Goal: Task Accomplishment & Management: Complete application form

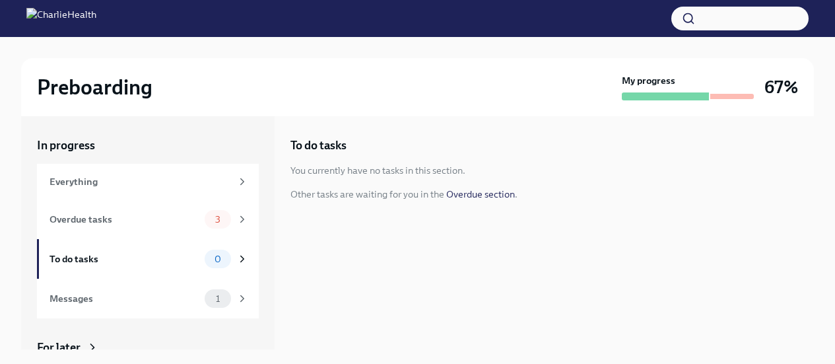
scroll to position [22, 0]
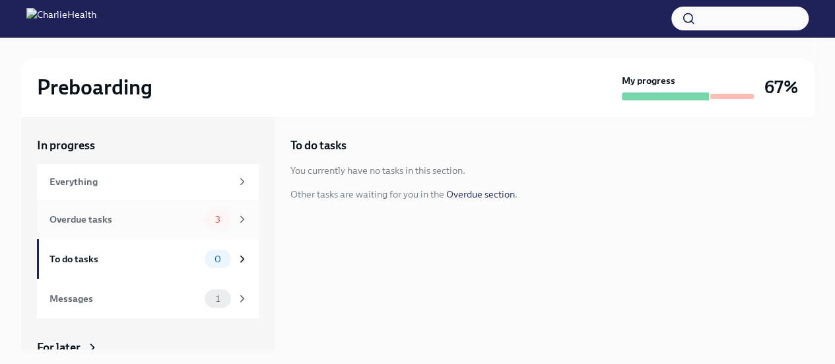
click at [207, 217] on span "3" at bounding box center [217, 220] width 21 height 10
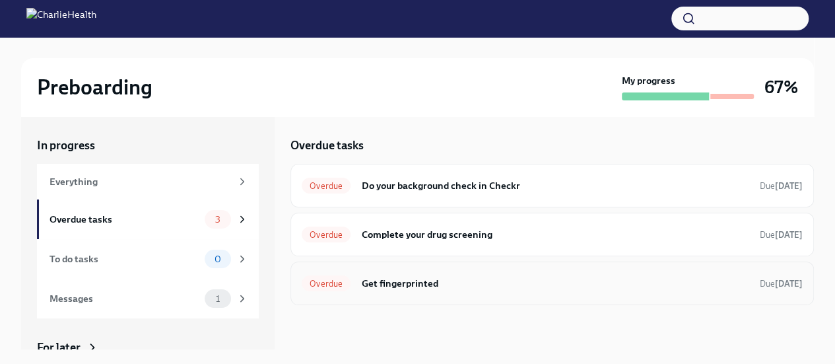
click at [388, 287] on h6 "Get fingerprinted" at bounding box center [555, 283] width 388 height 15
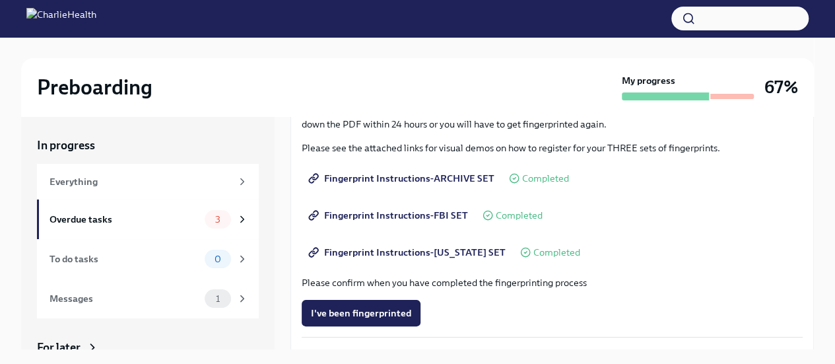
scroll to position [200, 0]
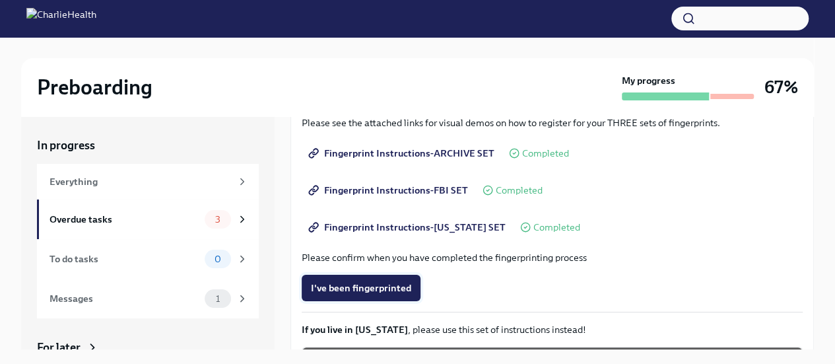
click at [382, 281] on span "I've been fingerprinted" at bounding box center [361, 287] width 100 height 13
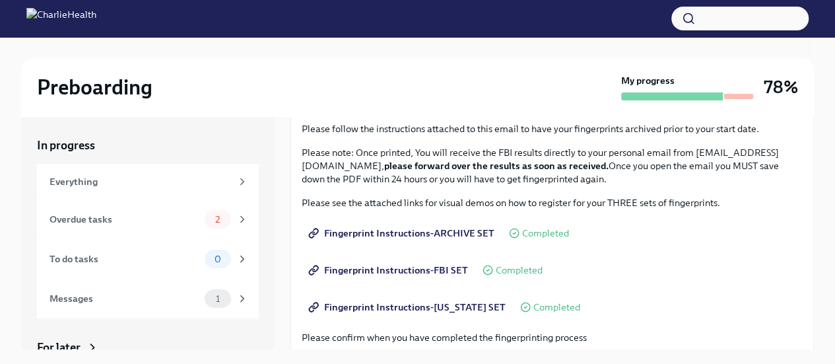
scroll to position [114, 0]
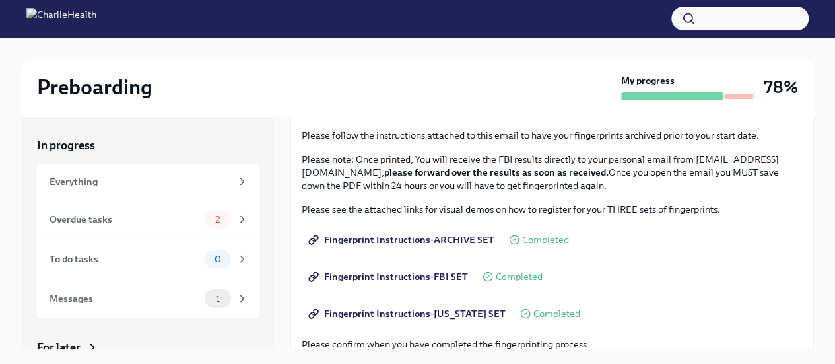
click at [518, 171] on strong "please forward over the results as soon as received." at bounding box center [496, 172] width 224 height 12
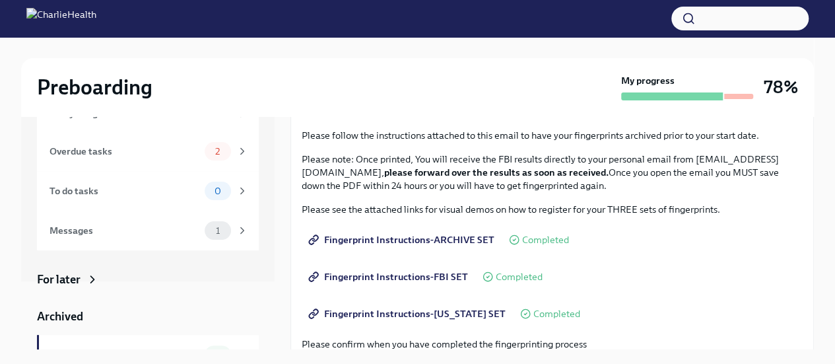
scroll to position [0, 0]
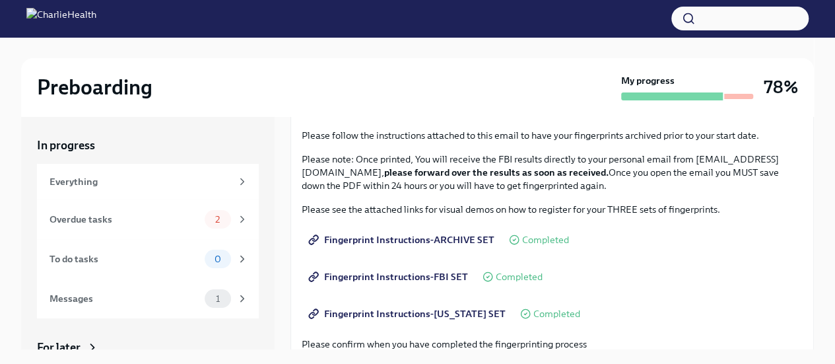
click at [92, 14] on img at bounding box center [61, 18] width 70 height 21
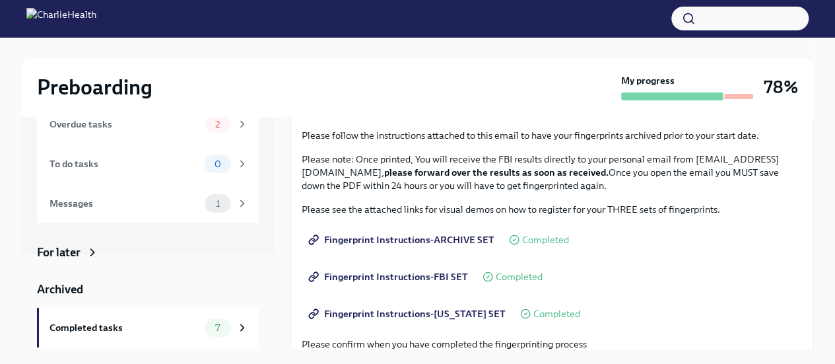
scroll to position [101, 0]
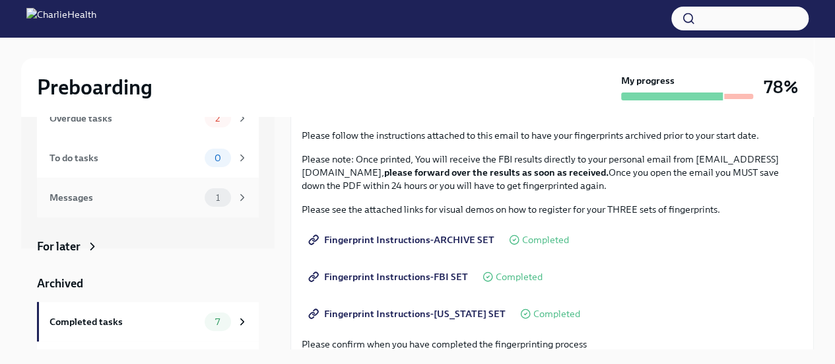
click at [155, 193] on div "Messages" at bounding box center [125, 197] width 150 height 15
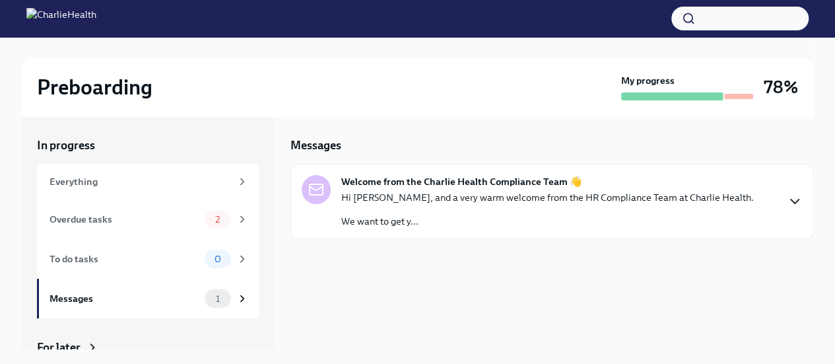
click at [796, 199] on icon "button" at bounding box center [795, 201] width 16 height 16
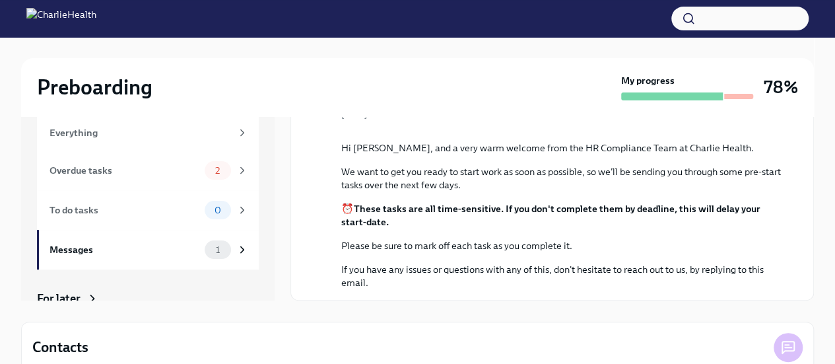
scroll to position [176, 0]
click at [609, 220] on p "⏰ These tasks are all time-sensitive. If you don't complete them by deadline, t…" at bounding box center [561, 215] width 440 height 26
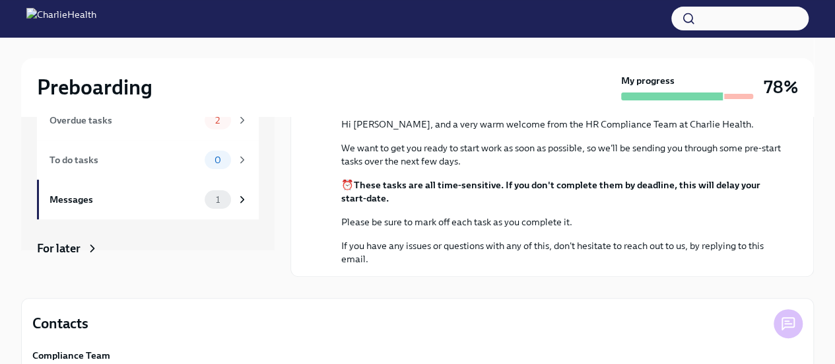
scroll to position [132, 0]
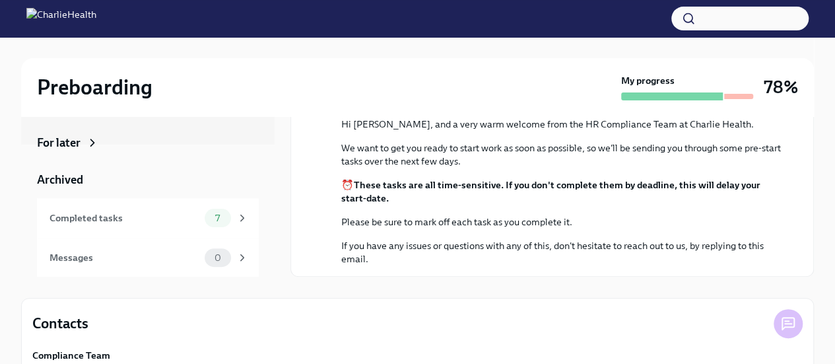
click at [304, 314] on div "Contacts" at bounding box center [400, 324] width 736 height 20
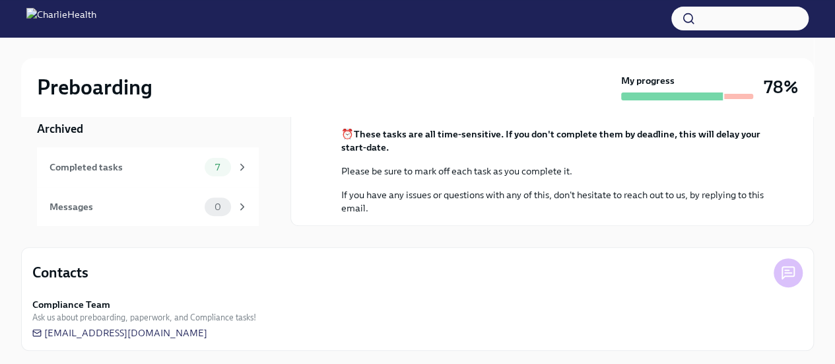
scroll to position [125, 0]
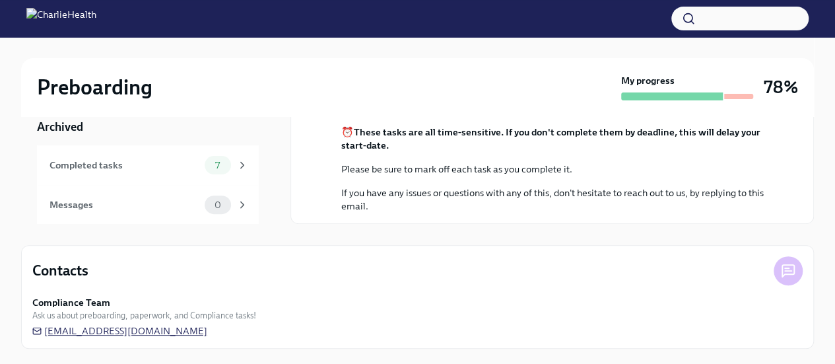
click at [139, 329] on span "newhireonboarding@charliehealth.com" at bounding box center [119, 330] width 175 height 13
click at [448, 335] on div "Compliance Team Ask us about preboarding, paperwork, and Compliance tasks! newh…" at bounding box center [417, 317] width 770 height 42
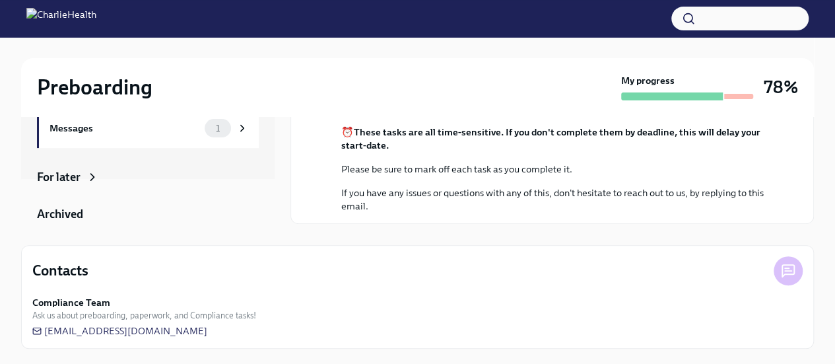
scroll to position [0, 0]
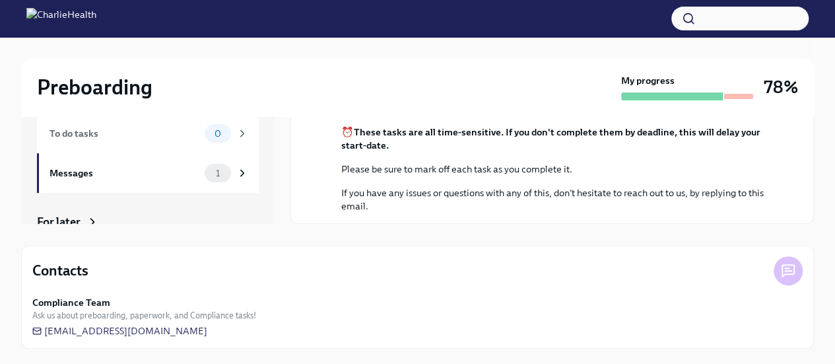
click at [287, 135] on div "In progress Everything Overdue tasks 2 To do tasks 0 Messages 1 For later Archi…" at bounding box center [417, 107] width 793 height 233
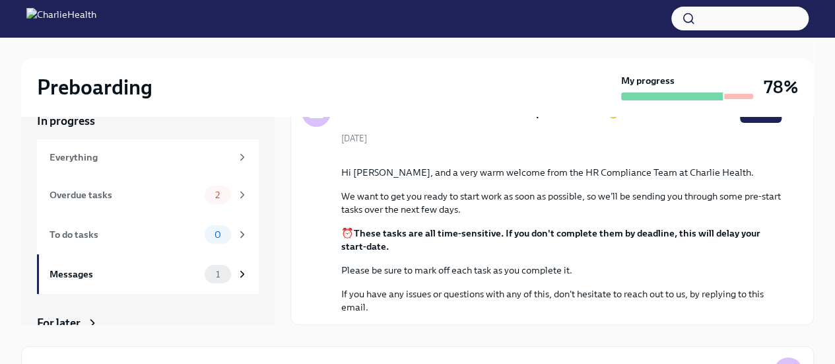
scroll to position [20, 0]
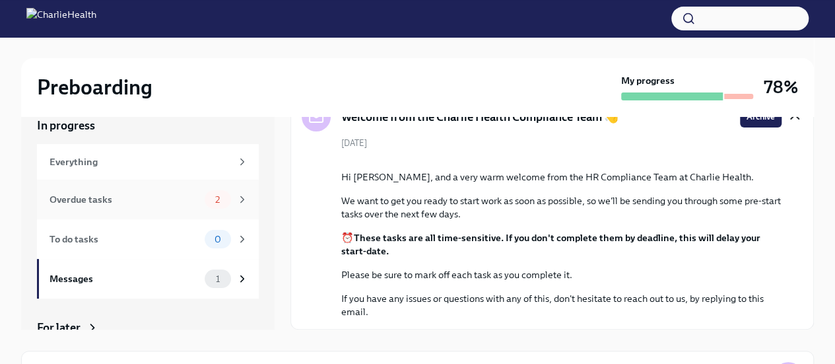
click at [180, 196] on div "Overdue tasks" at bounding box center [125, 199] width 150 height 15
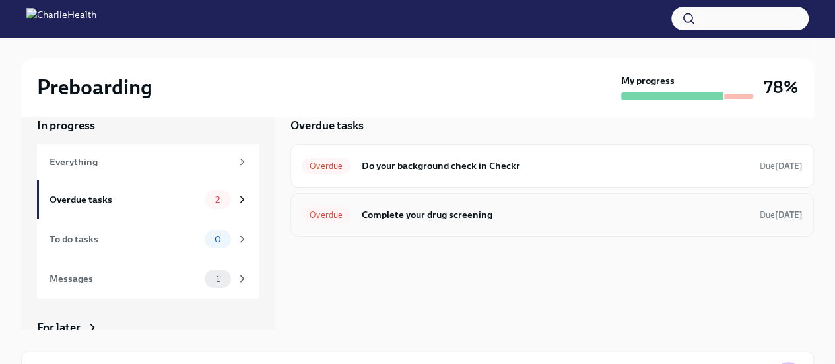
click at [373, 217] on h6 "Complete your drug screening" at bounding box center [555, 214] width 388 height 15
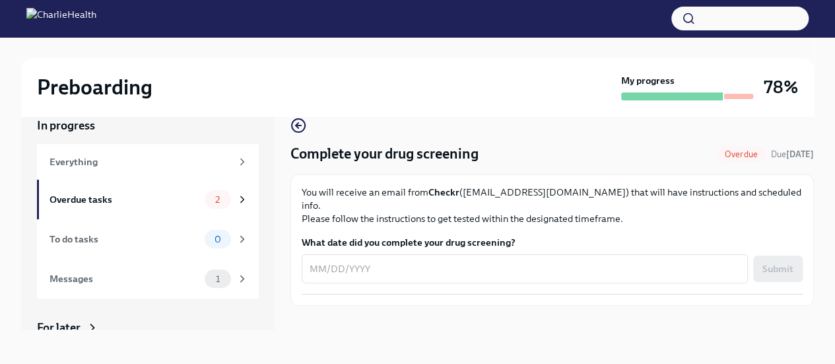
scroll to position [22, 0]
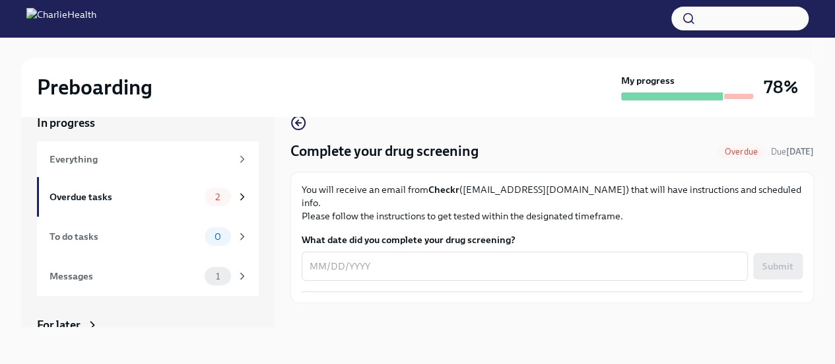
click at [330, 189] on p "You will receive an email from Checkr (support@checkr.com) that will have instr…" at bounding box center [552, 203] width 501 height 40
click at [123, 197] on div "Overdue tasks" at bounding box center [125, 196] width 150 height 15
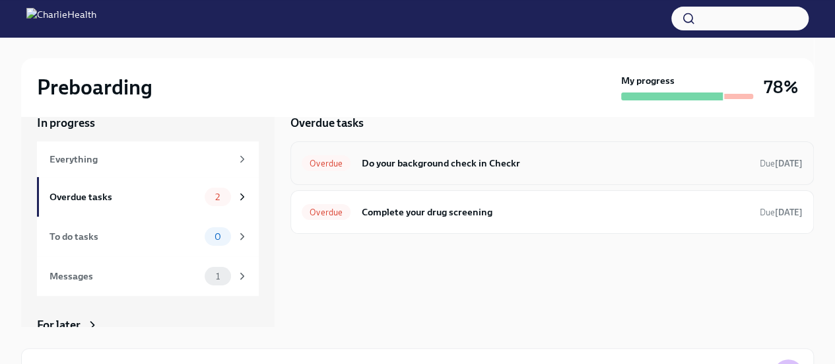
click at [398, 172] on div "Overdue Do your background check in Checkr Due 9 days ago" at bounding box center [552, 163] width 501 height 21
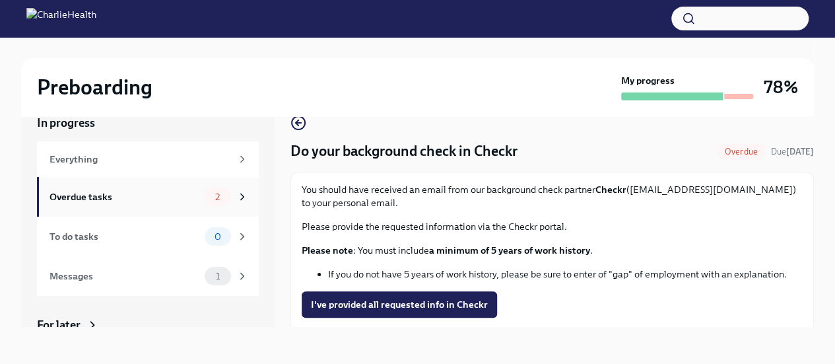
click at [177, 186] on div "Overdue tasks 2" at bounding box center [148, 197] width 222 height 40
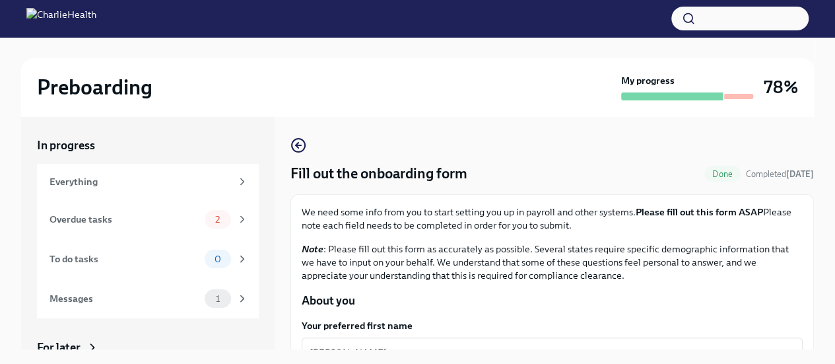
drag, startPoint x: 803, startPoint y: 147, endPoint x: 805, endPoint y: 161, distance: 14.0
click at [805, 161] on div "Fill out the onboarding form Done Completed [DATE] We need some info from you t…" at bounding box center [552, 232] width 524 height 233
